Goal: Navigation & Orientation: Find specific page/section

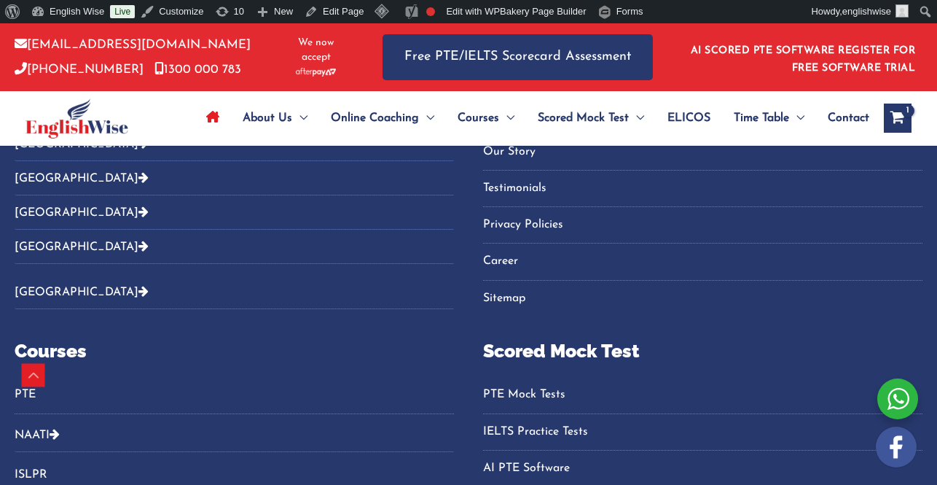
scroll to position [5313, 0]
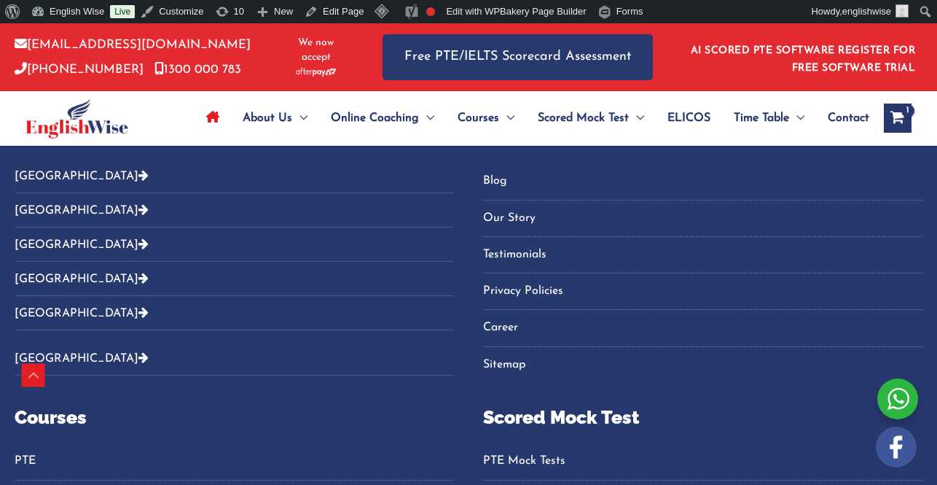
click at [488, 173] on link "Blog" at bounding box center [703, 181] width 440 height 24
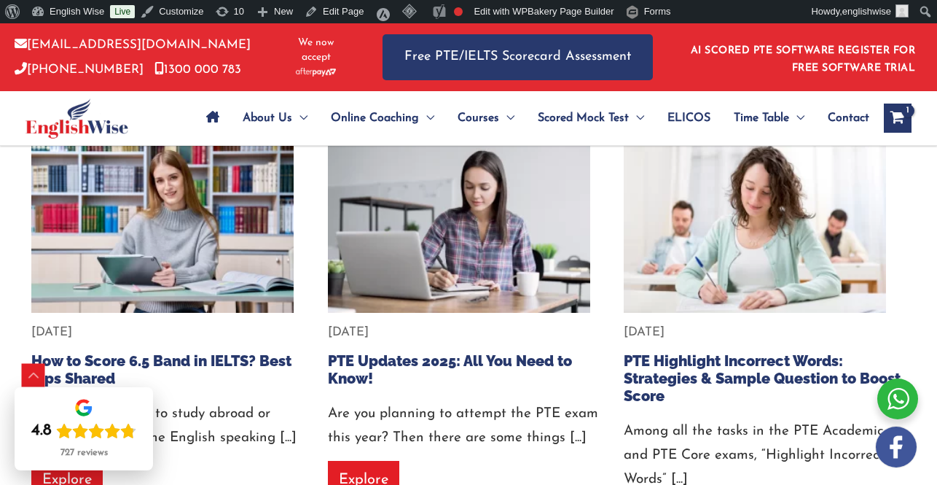
scroll to position [2456, 0]
